Goal: Communication & Community: Answer question/provide support

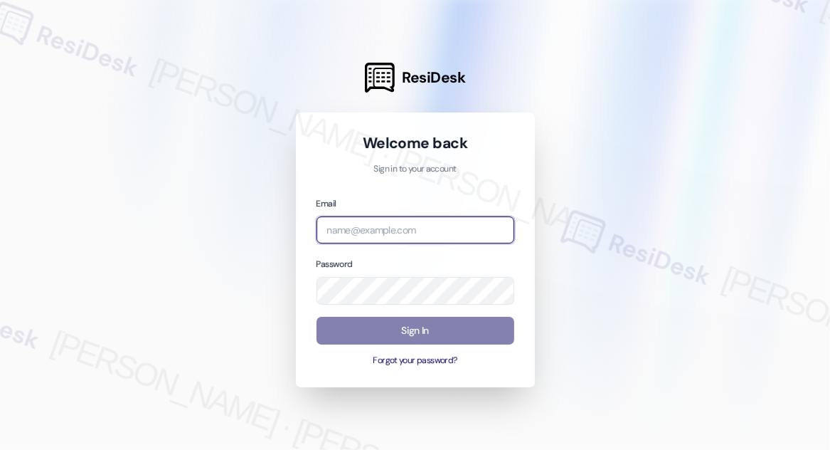
click at [421, 228] on input "email" at bounding box center [416, 230] width 198 height 28
type input "[EMAIL_ADDRESS][PERSON_NAME][PERSON_NAME][DOMAIN_NAME]"
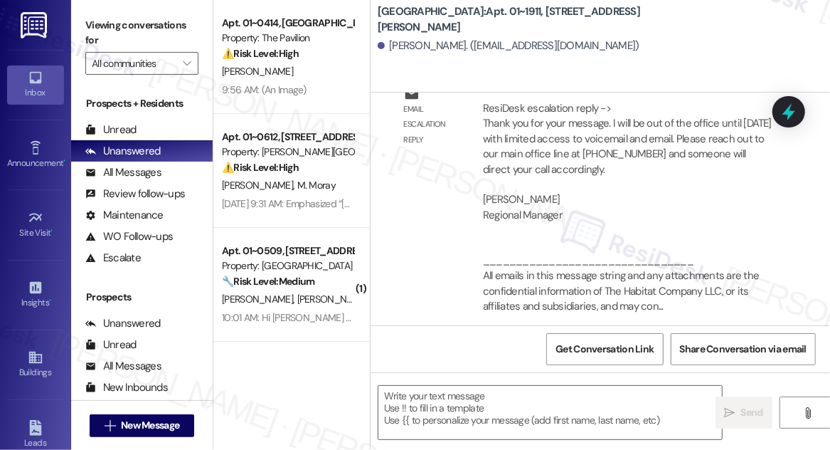
type textarea "Fetching suggested responses. Please feel free to read through the conversation…"
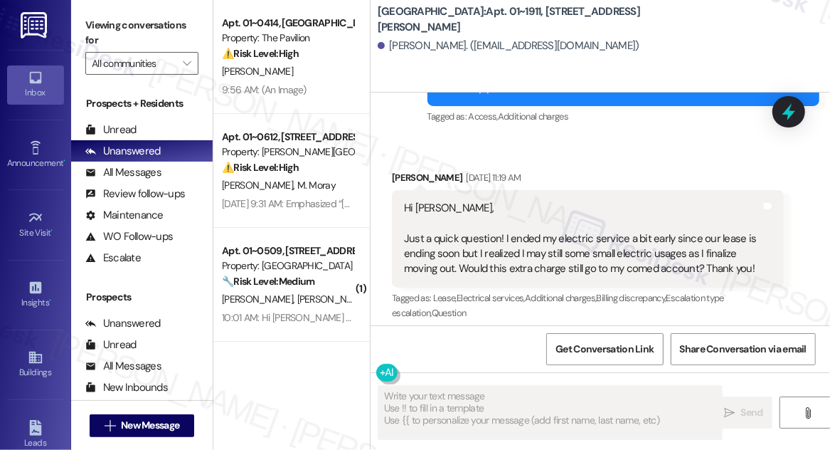
scroll to position [5653, 0]
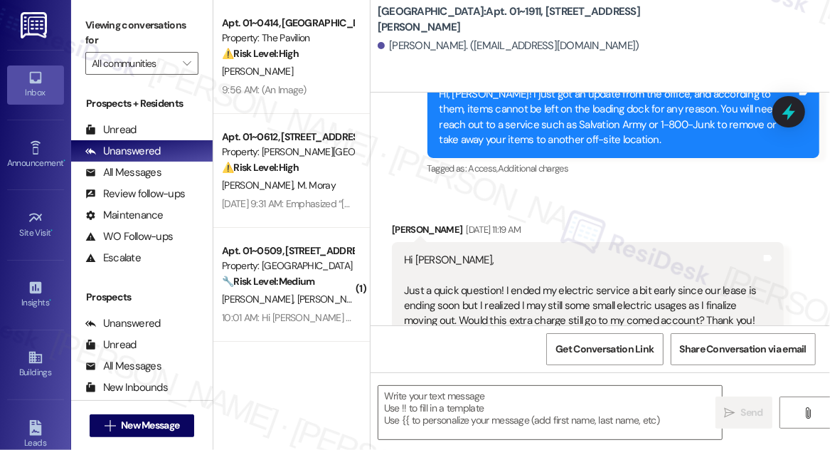
click at [562, 253] on div "Hi [PERSON_NAME], Just a quick question! I ended my electric service a bit earl…" at bounding box center [582, 291] width 357 height 76
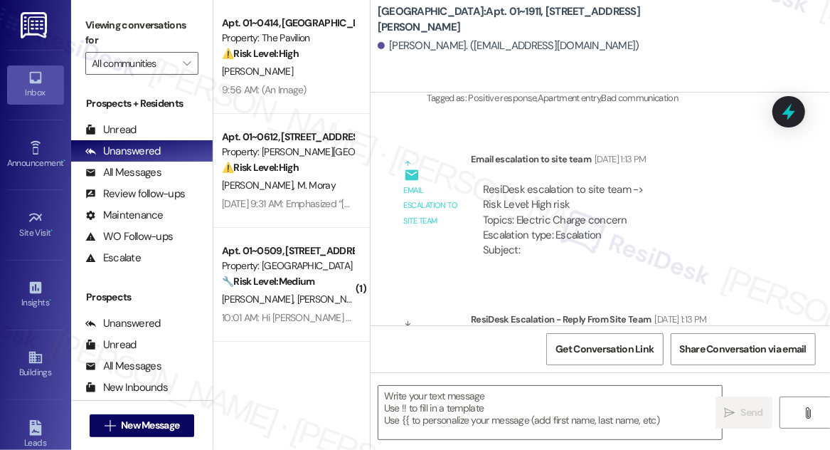
scroll to position [5977, 0]
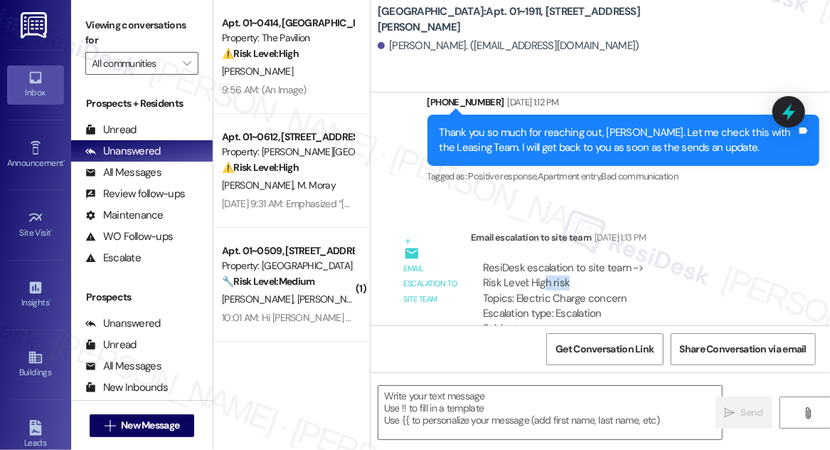
drag, startPoint x: 544, startPoint y: 229, endPoint x: 658, endPoint y: 229, distance: 113.9
click at [656, 250] on div "ResiDesk escalation to site team -> Risk Level: High risk Topics: Electric Char…" at bounding box center [563, 298] width 185 height 97
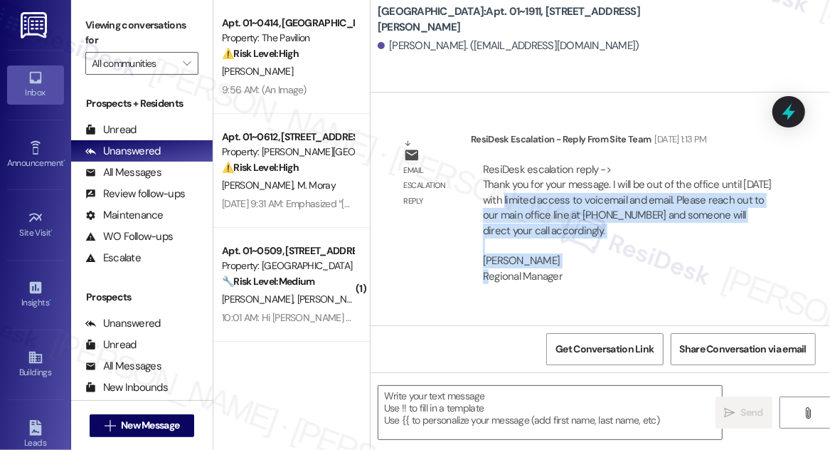
drag, startPoint x: 537, startPoint y: 141, endPoint x: 643, endPoint y: 179, distance: 113.4
click at [643, 179] on div "ResiDesk escalation reply -> Thank you for your message. I will be out of the o…" at bounding box center [628, 268] width 292 height 213
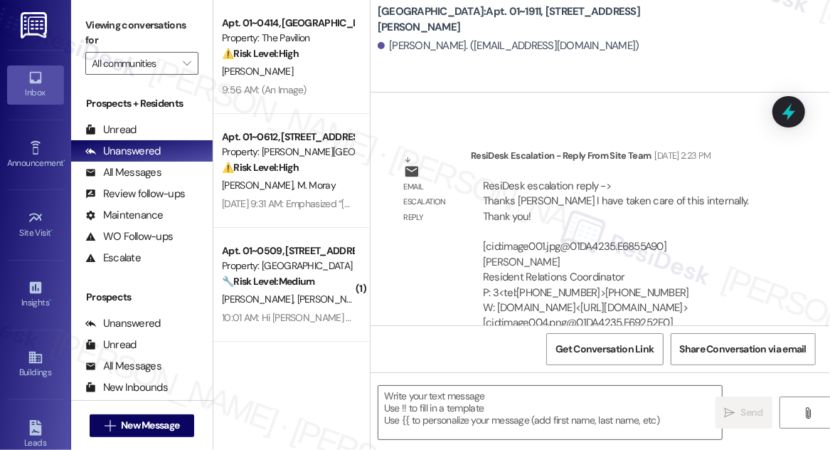
scroll to position [6494, 0]
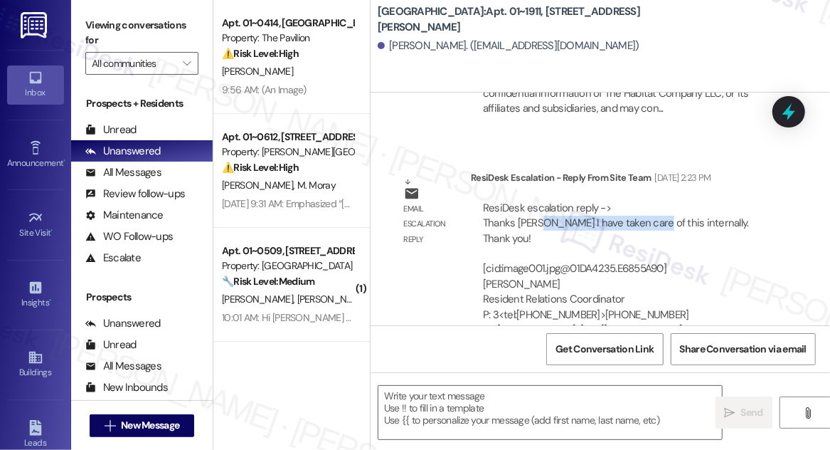
drag, startPoint x: 540, startPoint y: 160, endPoint x: 648, endPoint y: 164, distance: 108.2
click at [648, 201] on div "ResiDesk escalation reply -> Thanks [PERSON_NAME] I have taken care of this int…" at bounding box center [616, 330] width 267 height 258
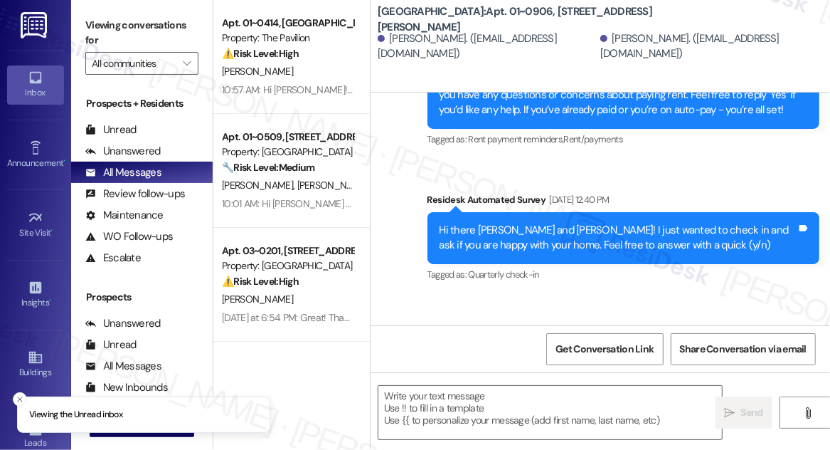
type textarea "Fetching suggested responses. Please feel free to read through the conversation…"
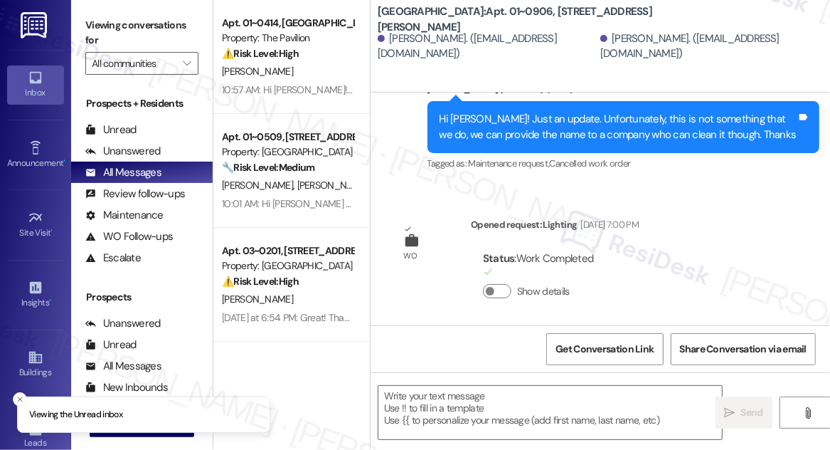
scroll to position [5617, 0]
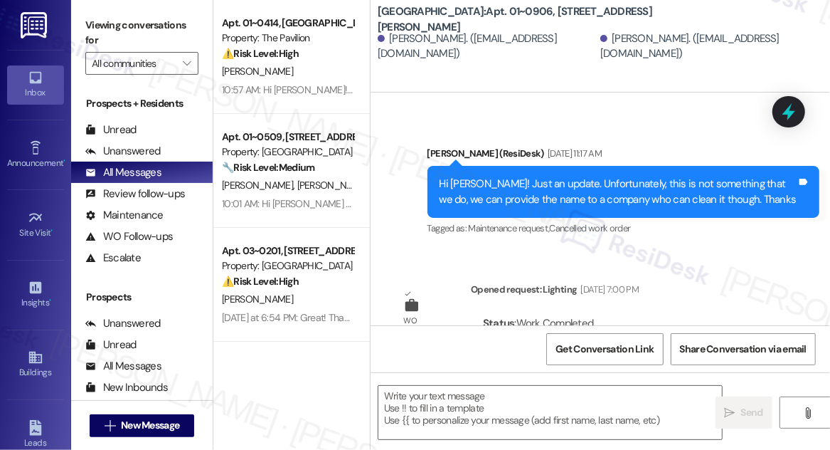
click at [616, 176] on div "Hi Franklin! Just an update. Unfortunately, this is not something that we do, w…" at bounding box center [618, 191] width 357 height 31
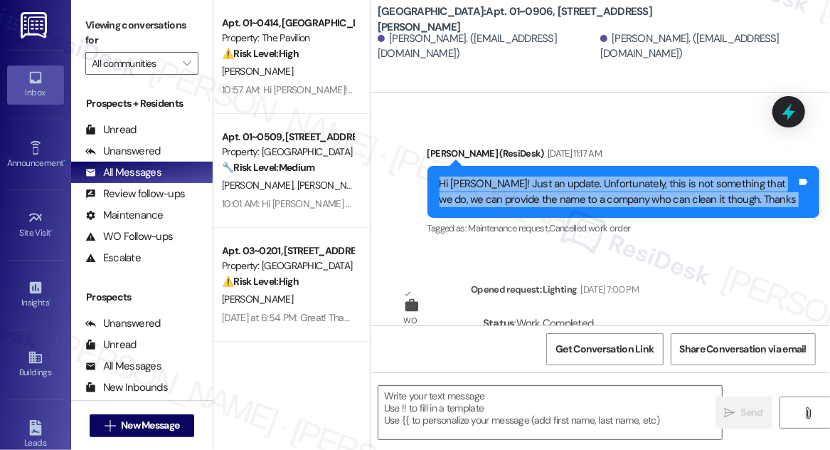
click at [616, 176] on div "Hi Franklin! Just an update. Unfortunately, this is not something that we do, w…" at bounding box center [618, 191] width 357 height 31
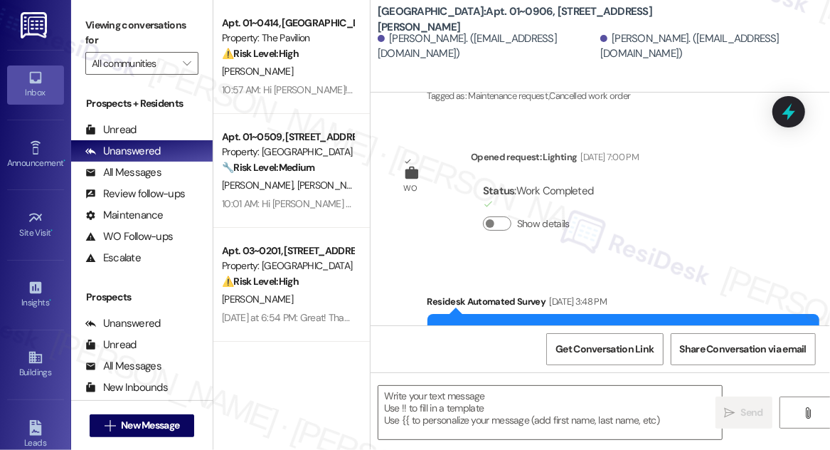
scroll to position [5811, 0]
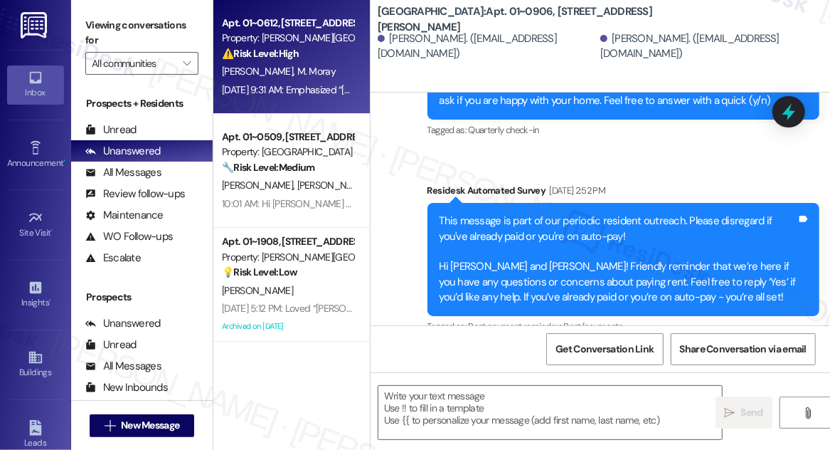
type textarea "Fetching suggested responses. Please feel free to read through the conversation…"
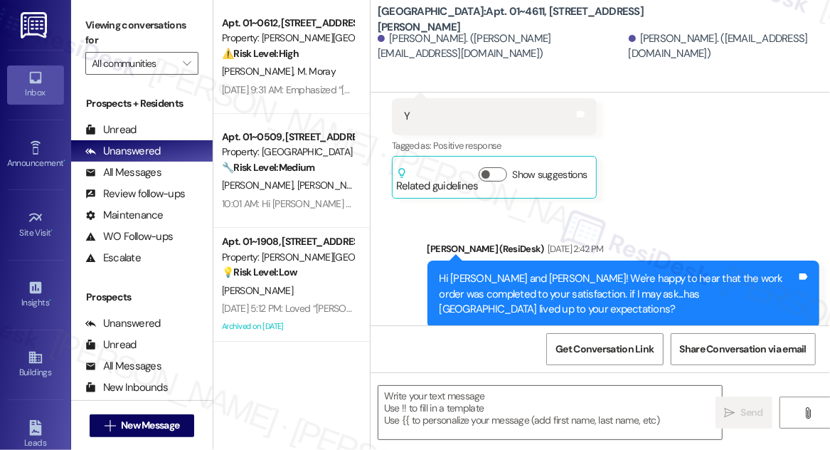
type textarea "Fetching suggested responses. Please feel free to read through the conversation…"
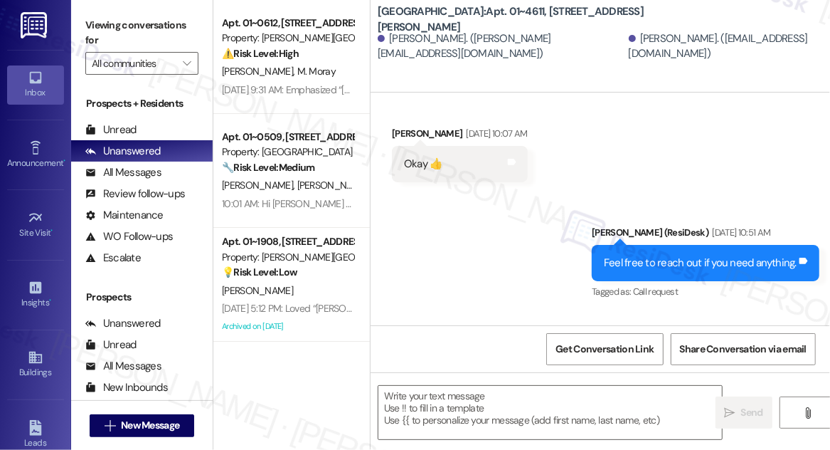
scroll to position [16281, 0]
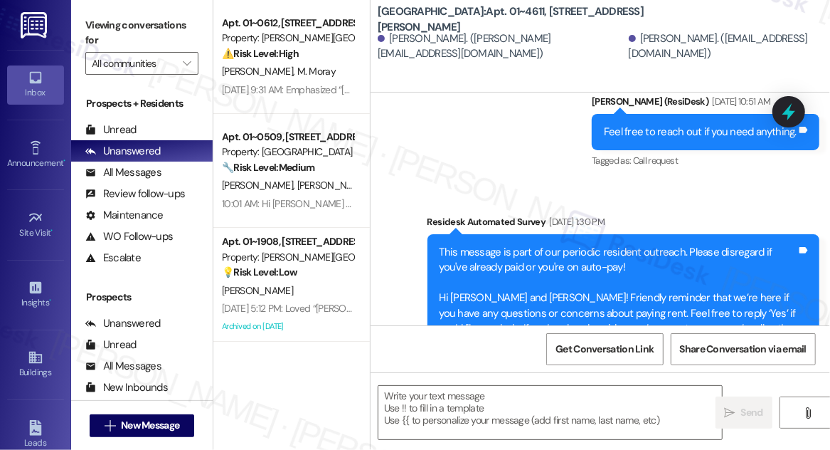
drag, startPoint x: 747, startPoint y: 45, endPoint x: 633, endPoint y: 13, distance: 118.3
click at [747, 45] on div "[PERSON_NAME]. ([PERSON_NAME][EMAIL_ADDRESS][DOMAIN_NAME]) [PERSON_NAME]. ([EMA…" at bounding box center [604, 46] width 453 height 28
